Goal: Task Accomplishment & Management: Manage account settings

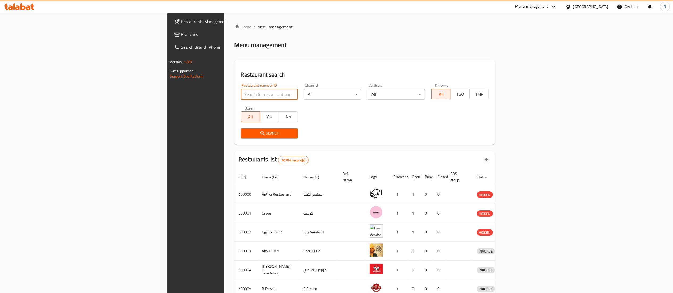
click at [249, 93] on input "search" at bounding box center [269, 94] width 57 height 11
type input "[PERSON_NAME] abo"
click button "Search" at bounding box center [269, 134] width 57 height 10
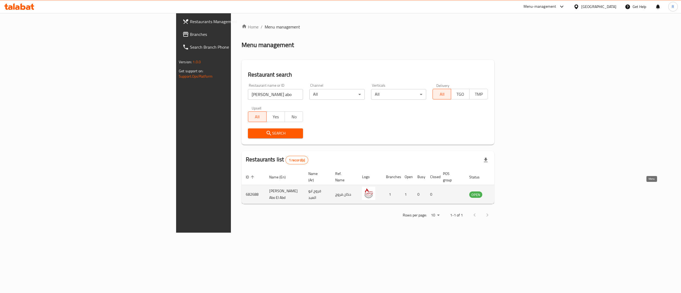
click at [504, 191] on icon "enhanced table" at bounding box center [500, 194] width 6 height 6
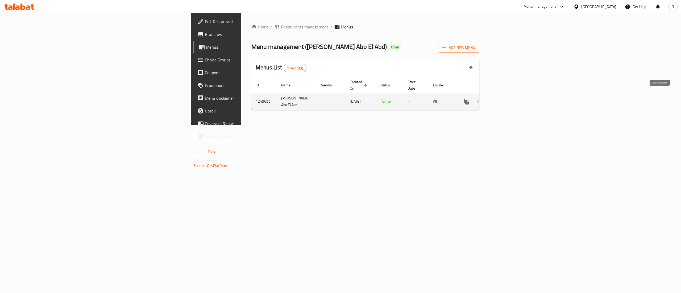
click at [508, 98] on icon "enhanced table" at bounding box center [505, 101] width 6 height 6
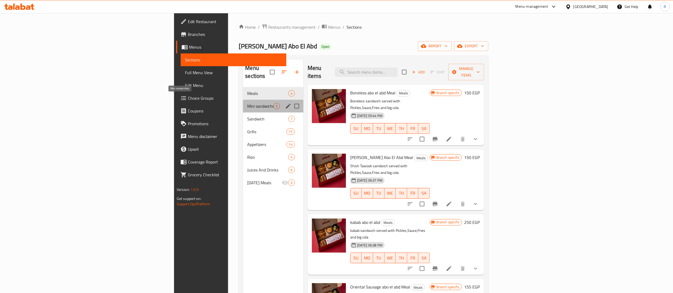
click at [247, 103] on span "Mini sandwiches" at bounding box center [260, 106] width 26 height 6
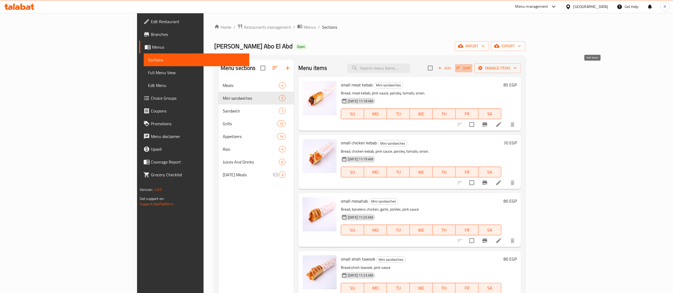
click at [471, 70] on span "Sort" at bounding box center [463, 68] width 15 height 6
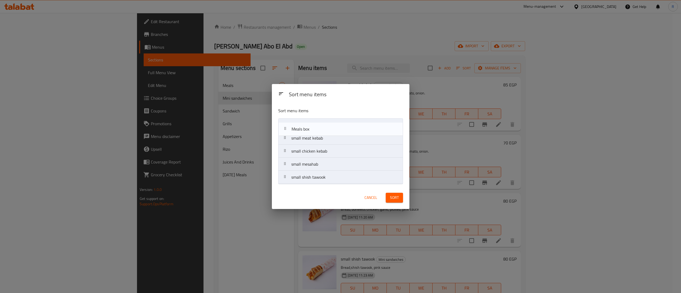
drag, startPoint x: 327, startPoint y: 178, endPoint x: 329, endPoint y: 123, distance: 54.9
click at [329, 123] on nav "small meat kebab small chicken kebab small mesahab small shish tawook Meals box" at bounding box center [340, 151] width 125 height 66
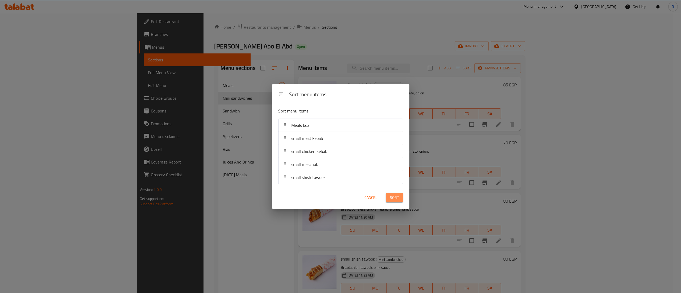
click at [391, 199] on span "Sort" at bounding box center [394, 197] width 9 height 7
